Goal: Browse casually

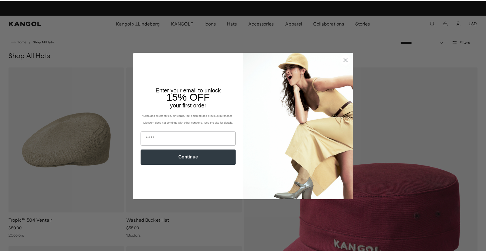
scroll to position [0, 117]
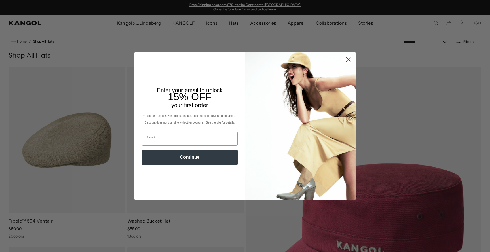
click at [347, 60] on icon "Close dialog" at bounding box center [349, 60] width 4 height 4
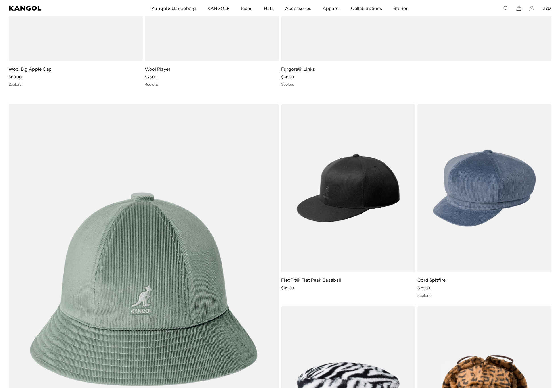
scroll to position [0, 0]
